Goal: Use online tool/utility: Utilize a website feature to perform a specific function

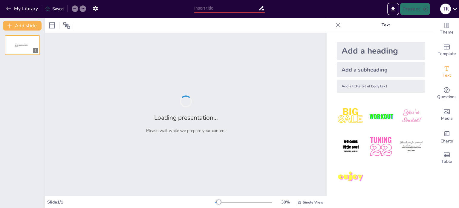
type input "Let’s Talk About It: Understanding [MEDICAL_DATA] in Men"
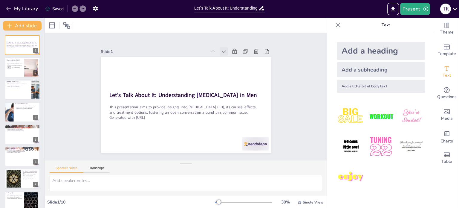
click at [151, 139] on icon at bounding box center [148, 142] width 6 height 6
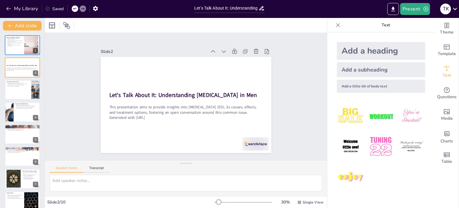
click at [173, 149] on icon at bounding box center [170, 153] width 8 height 8
click at [186, 151] on icon at bounding box center [181, 155] width 8 height 8
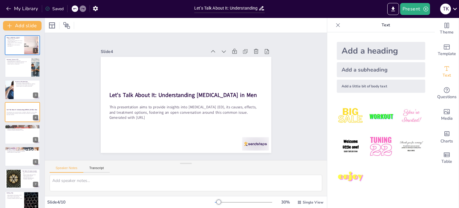
click at [232, 62] on icon at bounding box center [235, 65] width 7 height 7
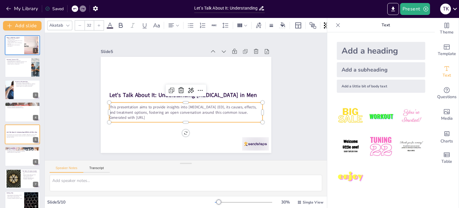
click at [171, 117] on p "Generated with [URL]" at bounding box center [170, 82] width 107 height 118
click at [163, 114] on p "Generated with [URL]" at bounding box center [169, 108] width 95 height 127
click at [14, 46] on p "The causes of ED can be physical or psychological." at bounding box center [14, 46] width 16 height 2
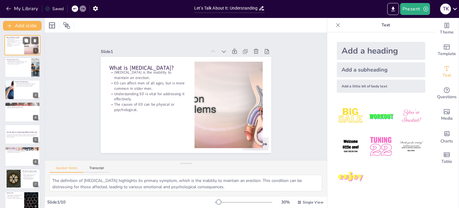
click at [14, 46] on p "The causes of ED can be physical or psychological." at bounding box center [14, 46] width 16 height 2
click at [21, 65] on div at bounding box center [22, 67] width 36 height 20
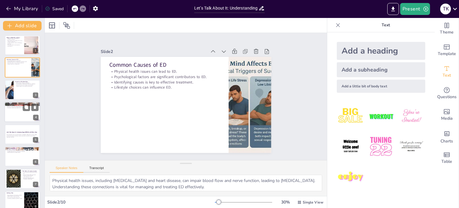
click at [20, 117] on div at bounding box center [22, 112] width 36 height 20
type textarea "Treatment options for [MEDICAL_DATA] are diverse and can include lifestyle modi…"
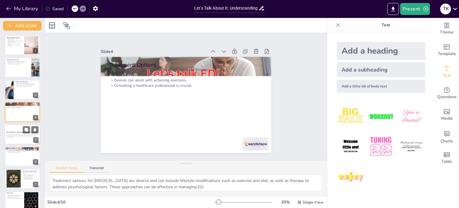
click at [14, 138] on div at bounding box center [22, 134] width 36 height 20
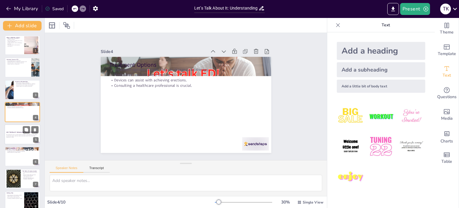
scroll to position [15, 0]
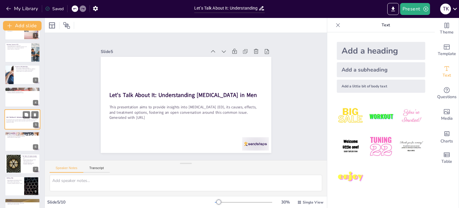
click at [14, 138] on div at bounding box center [22, 142] width 35 height 20
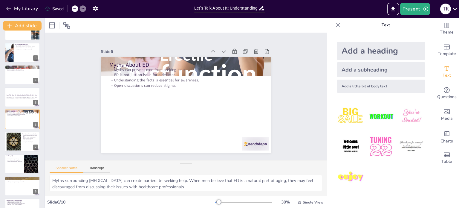
scroll to position [49, 0]
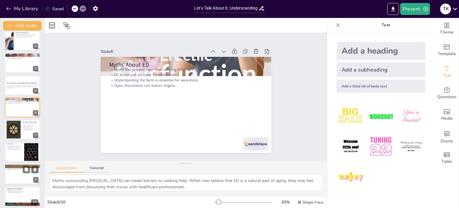
click at [14, 171] on div at bounding box center [22, 174] width 36 height 20
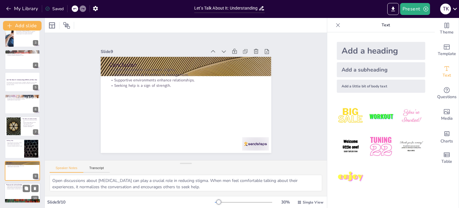
click at [19, 192] on div at bounding box center [22, 193] width 36 height 20
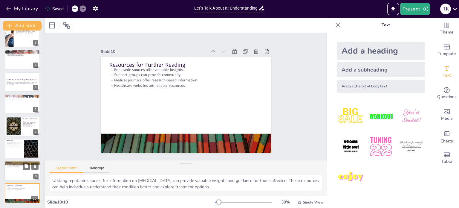
click at [16, 169] on div at bounding box center [22, 171] width 36 height 20
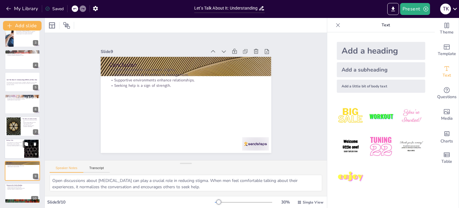
click at [13, 144] on p "ED is a common issue among men." at bounding box center [14, 144] width 16 height 1
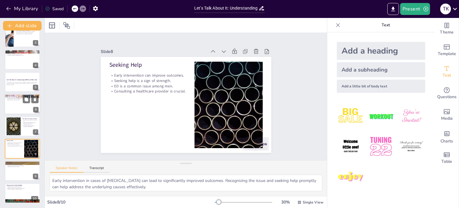
click at [12, 109] on div at bounding box center [22, 104] width 36 height 20
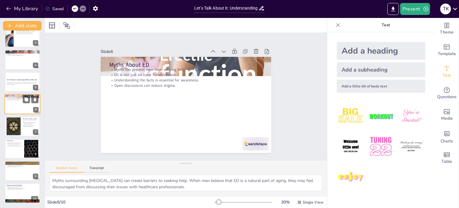
scroll to position [37, 0]
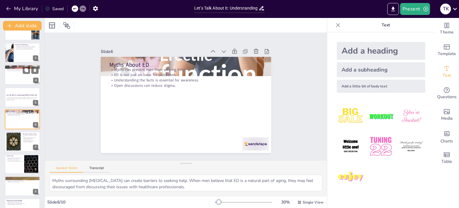
click at [19, 76] on div at bounding box center [22, 75] width 36 height 20
type textarea "Treatment options for [MEDICAL_DATA] are diverse and can include lifestyle modi…"
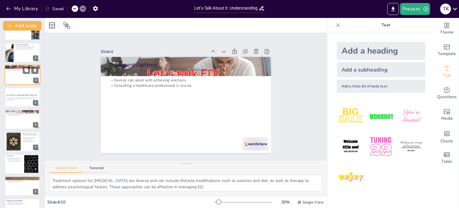
scroll to position [0, 0]
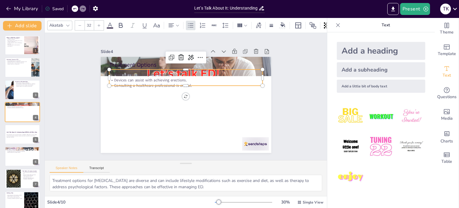
click at [144, 79] on p "Devices can assist with achieving erections." at bounding box center [170, 102] width 53 height 148
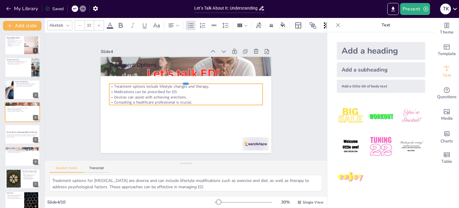
drag, startPoint x: 158, startPoint y: 66, endPoint x: 158, endPoint y: 86, distance: 19.4
click at [158, 86] on div "Treatment Options Treatment options include lifestyle changes and therapy. Medi…" at bounding box center [193, 93] width 157 height 195
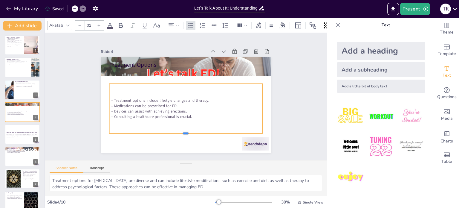
drag, startPoint x: 181, startPoint y: 103, endPoint x: 184, endPoint y: 132, distance: 28.5
click at [184, 132] on div at bounding box center [219, 116] width 81 height 136
click at [180, 29] on div at bounding box center [166, 15] width 29 height 28
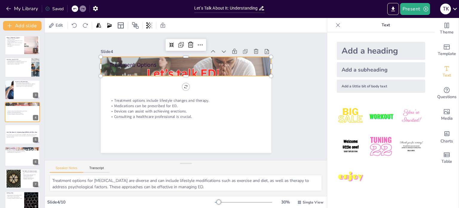
click at [172, 72] on div at bounding box center [168, 120] width 218 height 211
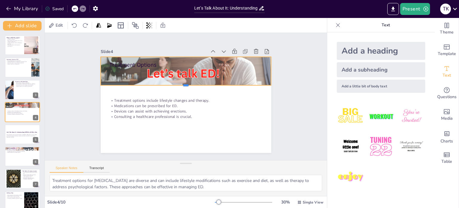
drag, startPoint x: 182, startPoint y: 76, endPoint x: 182, endPoint y: 85, distance: 9.6
click at [182, 85] on div at bounding box center [194, 99] width 57 height 164
click at [173, 71] on div at bounding box center [179, 125] width 195 height 169
click at [173, 71] on div at bounding box center [186, 66] width 171 height 137
click at [173, 71] on div at bounding box center [168, 120] width 218 height 211
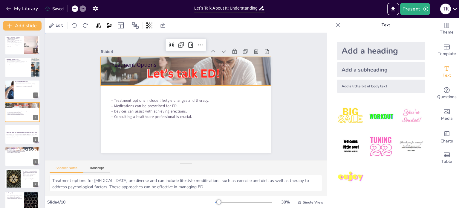
click at [78, 109] on div "Slide 1 What is [MEDICAL_DATA]? [MEDICAL_DATA] is the inability to maintain an …" at bounding box center [186, 96] width 269 height 303
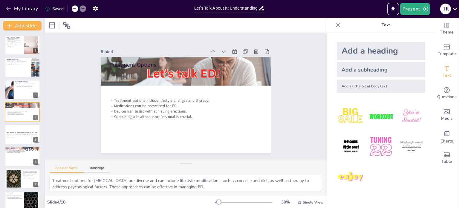
click at [261, 8] on icon at bounding box center [262, 8] width 5 height 4
drag, startPoint x: 261, startPoint y: 8, endPoint x: 242, endPoint y: 8, distance: 19.7
click at [242, 8] on div "Let’s Talk About It: Understanding [MEDICAL_DATA] in Men" at bounding box center [229, 8] width 71 height 9
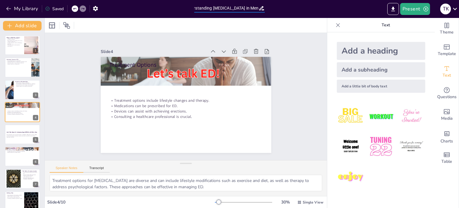
click at [242, 8] on input "Let’s Talk About It: Understanding [MEDICAL_DATA] in Men" at bounding box center [226, 8] width 64 height 9
click at [251, 8] on input "Let’s Talk About It: Understanding [MEDICAL_DATA] in Men" at bounding box center [226, 8] width 64 height 9
type input "Let’s Talk About It: Understanding [MEDICAL_DATA] in Men"
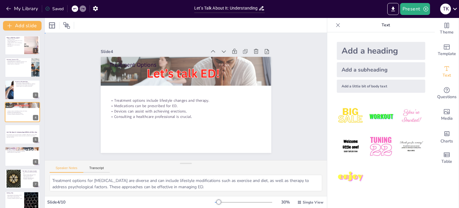
click at [271, 111] on div "Slide 1 What is [MEDICAL_DATA]? [MEDICAL_DATA] is the inability to maintain an …" at bounding box center [186, 96] width 170 height 229
click at [69, 104] on div "Slide 1 What is [MEDICAL_DATA]? [MEDICAL_DATA] is the inability to maintain an …" at bounding box center [186, 96] width 269 height 303
click at [220, 187] on textarea "Treatment options for [MEDICAL_DATA] are diverse and can include lifestyle modi…" at bounding box center [186, 183] width 273 height 16
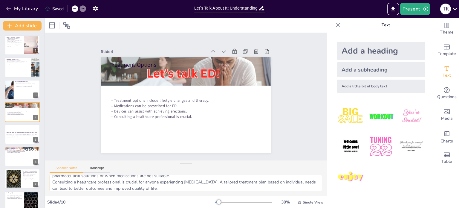
scroll to position [2, 0]
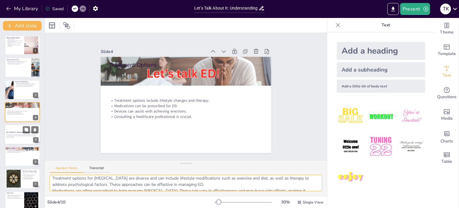
click at [11, 133] on p "Let’s Talk About It: Understanding [MEDICAL_DATA] in Men" at bounding box center [22, 132] width 32 height 2
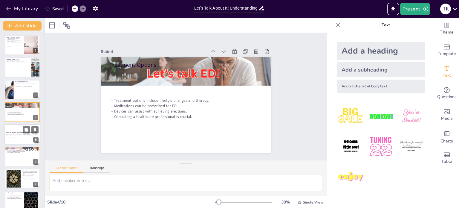
scroll to position [0, 0]
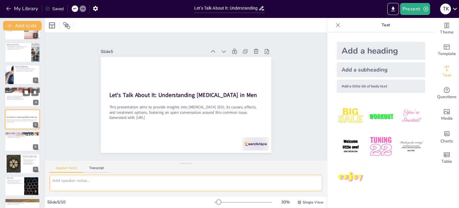
click at [12, 99] on p "Consulting a healthcare professional is crucial." at bounding box center [22, 99] width 32 height 1
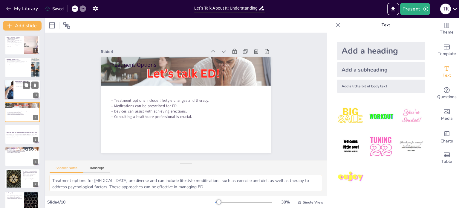
click at [20, 92] on div at bounding box center [22, 90] width 36 height 20
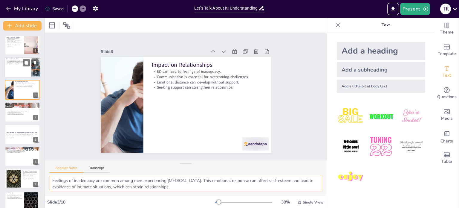
click at [16, 69] on div at bounding box center [22, 67] width 36 height 20
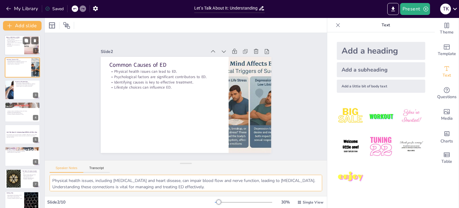
click at [16, 47] on div at bounding box center [22, 45] width 36 height 20
type textarea "The definition of [MEDICAL_DATA] highlights its primary symptom, which is the i…"
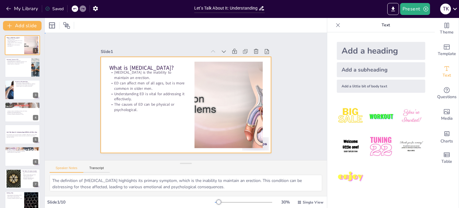
click at [136, 118] on div at bounding box center [179, 92] width 168 height 196
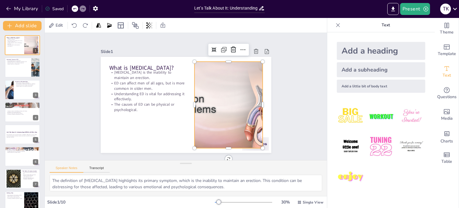
click at [220, 99] on div at bounding box center [204, 135] width 160 height 175
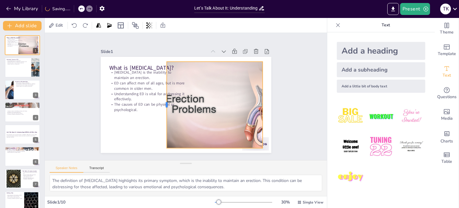
drag, startPoint x: 189, startPoint y: 105, endPoint x: 162, endPoint y: 112, distance: 28.7
click at [165, 112] on div at bounding box center [203, 110] width 77 height 47
click at [184, 100] on div at bounding box center [222, 121] width 176 height 141
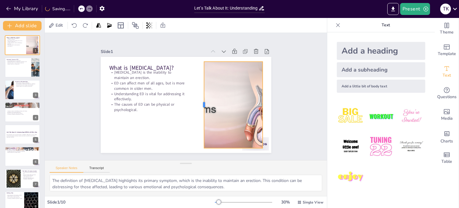
drag, startPoint x: 162, startPoint y: 103, endPoint x: 200, endPoint y: 107, distance: 37.6
click at [200, 87] on div at bounding box center [193, 80] width 86 height 14
click at [209, 109] on div at bounding box center [172, 55] width 152 height 176
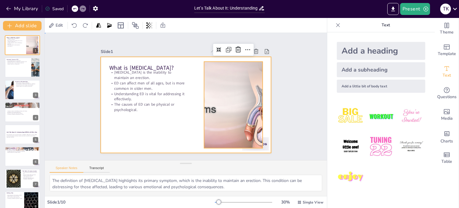
click at [189, 105] on div at bounding box center [178, 93] width 157 height 195
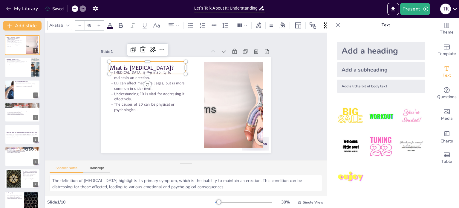
click at [146, 67] on p "What is [MEDICAL_DATA]?" at bounding box center [177, 49] width 63 height 57
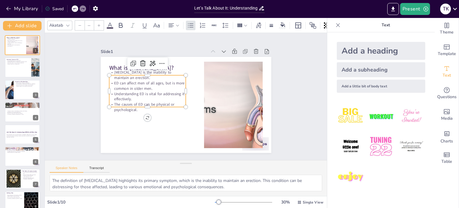
type input "32"
click at [143, 89] on p "Understanding ED is vital for addressing it effectively." at bounding box center [147, 92] width 77 height 19
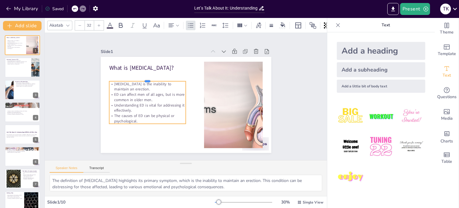
drag, startPoint x: 143, startPoint y: 73, endPoint x: 141, endPoint y: 79, distance: 6.3
click at [200, 79] on div at bounding box center [214, 65] width 28 height 74
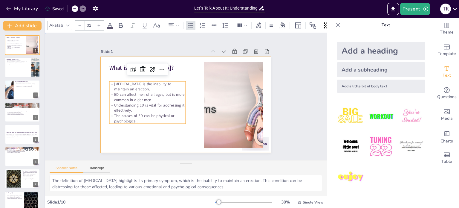
click at [113, 74] on div at bounding box center [178, 93] width 157 height 195
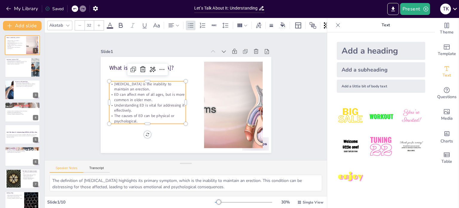
click at [182, 92] on p "ED can affect men of all ages, but is more common in older men." at bounding box center [214, 70] width 64 height 59
click at [190, 80] on p "[MEDICAL_DATA] is the inability to maintain an erection." at bounding box center [217, 71] width 54 height 69
click at [124, 85] on p "[MEDICAL_DATA] is the inability to maintain an erection." at bounding box center [152, 75] width 76 height 34
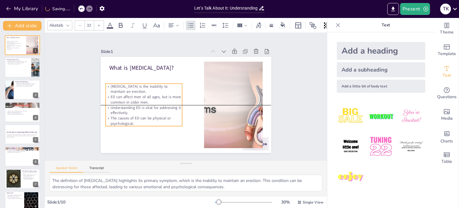
drag, startPoint x: 181, startPoint y: 101, endPoint x: 177, endPoint y: 104, distance: 5.1
click at [177, 88] on p "Understanding ED is vital for addressing it effectively." at bounding box center [208, 57] width 64 height 59
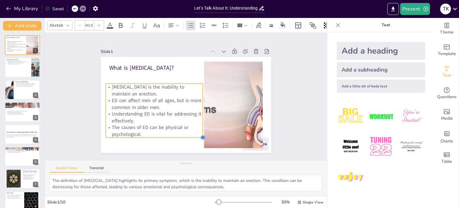
type input "40.3"
drag, startPoint x: 178, startPoint y: 124, endPoint x: 198, endPoint y: 134, distance: 22.2
click at [224, 115] on div at bounding box center [227, 111] width 7 height 7
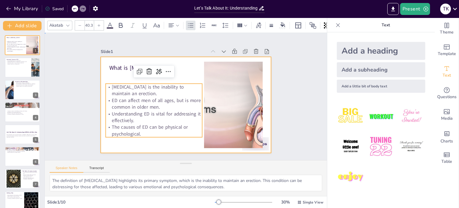
click at [98, 99] on div at bounding box center [179, 101] width 168 height 196
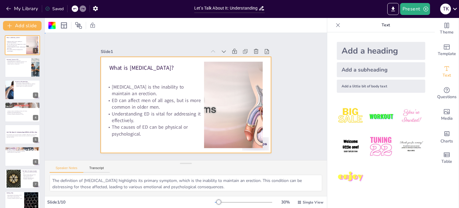
click at [302, 129] on div "Slide 1 What is [MEDICAL_DATA]? [MEDICAL_DATA] is the inability to maintain an …" at bounding box center [186, 97] width 231 height 310
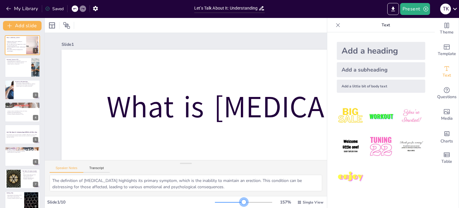
click at [240, 201] on div at bounding box center [243, 202] width 57 height 5
click at [335, 24] on icon at bounding box center [338, 25] width 6 height 6
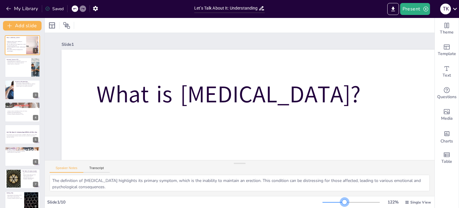
click at [341, 202] on div at bounding box center [334, 202] width 22 height 1
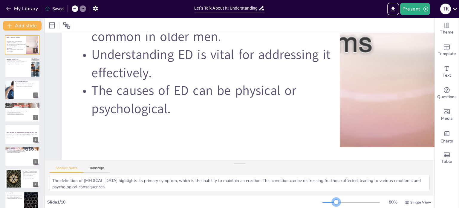
scroll to position [153, 0]
click at [333, 202] on div at bounding box center [330, 202] width 14 height 1
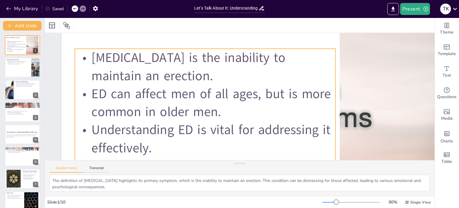
scroll to position [76, 0]
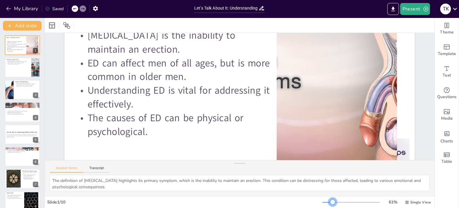
click at [329, 201] on div at bounding box center [351, 202] width 57 height 5
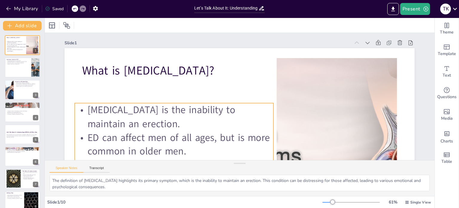
scroll to position [0, 0]
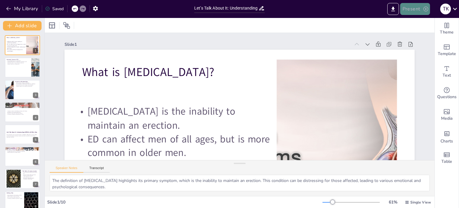
click at [410, 9] on button "Present" at bounding box center [416, 9] width 30 height 12
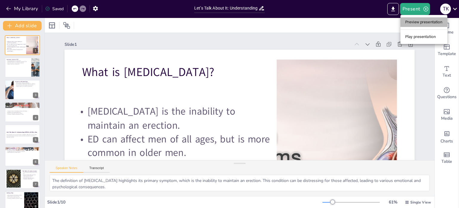
click at [414, 22] on li "Preview presentation" at bounding box center [424, 22] width 47 height 10
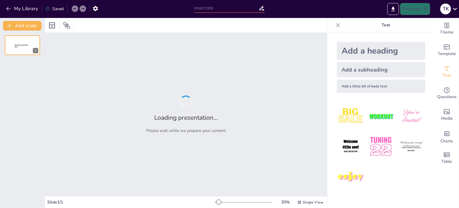
type input "Let’s Talk About It: Understanding Erectile Dysfunction in Men"
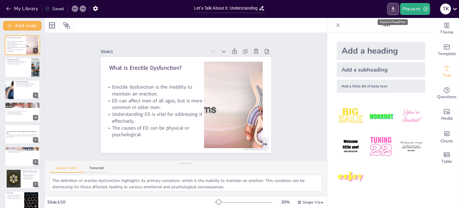
click at [394, 10] on icon "Export to PowerPoint" at bounding box center [393, 9] width 6 height 6
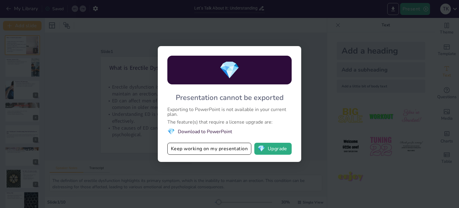
click at [132, 140] on div "💎 Presentation cannot be exported Exporting to PowerPoint is not available in y…" at bounding box center [229, 104] width 459 height 208
drag, startPoint x: 66, startPoint y: 92, endPoint x: 98, endPoint y: 61, distance: 44.0
click at [98, 61] on div "💎 Presentation cannot be exported Exporting to PowerPoint is not available in y…" at bounding box center [229, 104] width 459 height 208
click at [311, 69] on div "💎 Presentation cannot be exported Exporting to PowerPoint is not available in y…" at bounding box center [229, 104] width 459 height 208
click at [66, 93] on div "💎 Presentation cannot be exported Exporting to PowerPoint is not available in y…" at bounding box center [229, 104] width 459 height 208
